Goal: Task Accomplishment & Management: Use online tool/utility

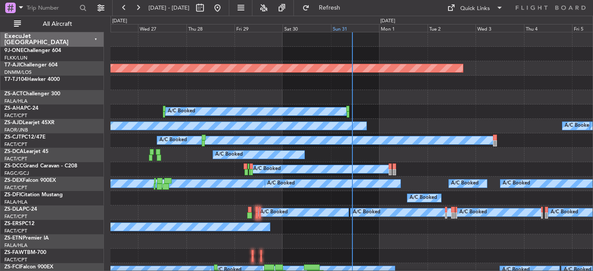
click at [343, 27] on div "Sun 31" at bounding box center [355, 28] width 48 height 8
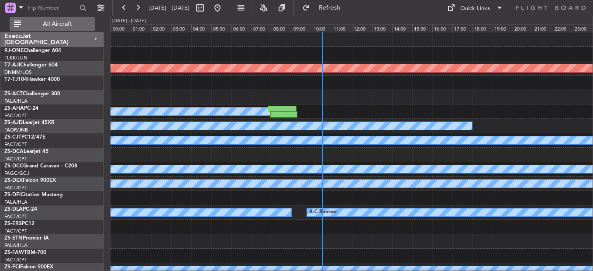
click at [57, 19] on button "All Aircraft" at bounding box center [52, 24] width 85 height 14
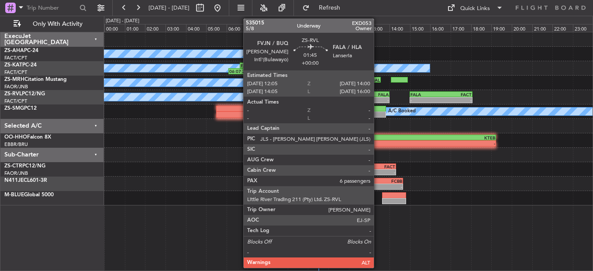
click at [378, 96] on div "FVJN 12:05 Z FALA 14:00 Z" at bounding box center [369, 94] width 39 height 6
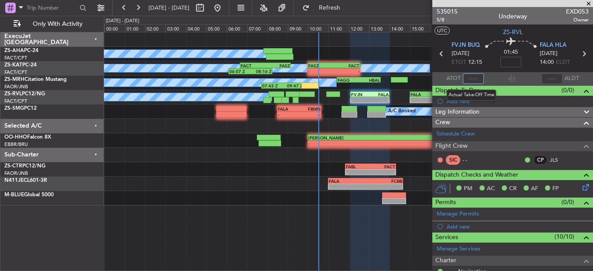
click at [466, 82] on input "text" at bounding box center [473, 78] width 21 height 10
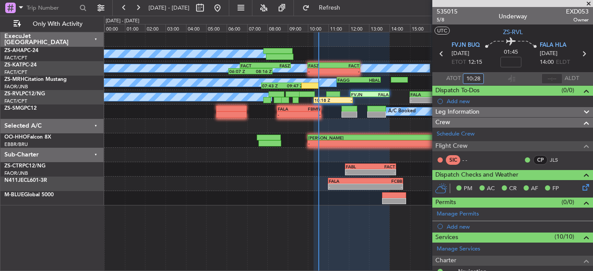
type input "10:28"
drag, startPoint x: 589, startPoint y: 4, endPoint x: 582, endPoint y: 9, distance: 8.5
click at [588, 4] on span at bounding box center [588, 4] width 9 height 8
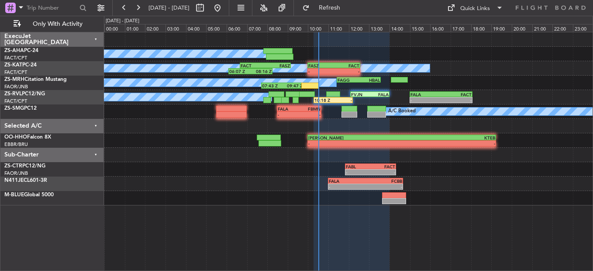
type input "0"
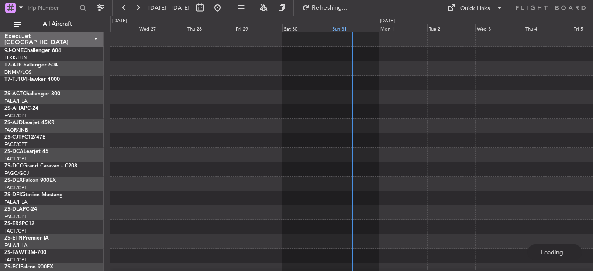
click at [339, 29] on div "Sun 31" at bounding box center [354, 28] width 48 height 8
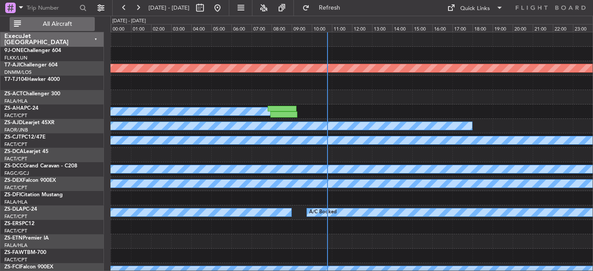
click at [40, 20] on button "All Aircraft" at bounding box center [52, 24] width 85 height 14
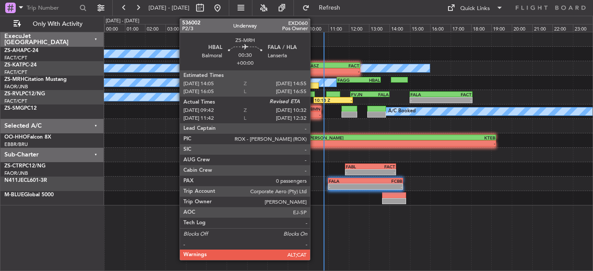
click at [314, 86] on div at bounding box center [309, 85] width 17 height 6
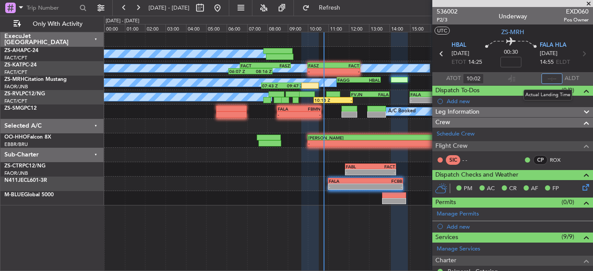
click at [544, 75] on input "text" at bounding box center [551, 78] width 21 height 10
type input "10:29"
click at [585, 5] on span at bounding box center [588, 4] width 9 height 8
